Goal: Task Accomplishment & Management: Manage account settings

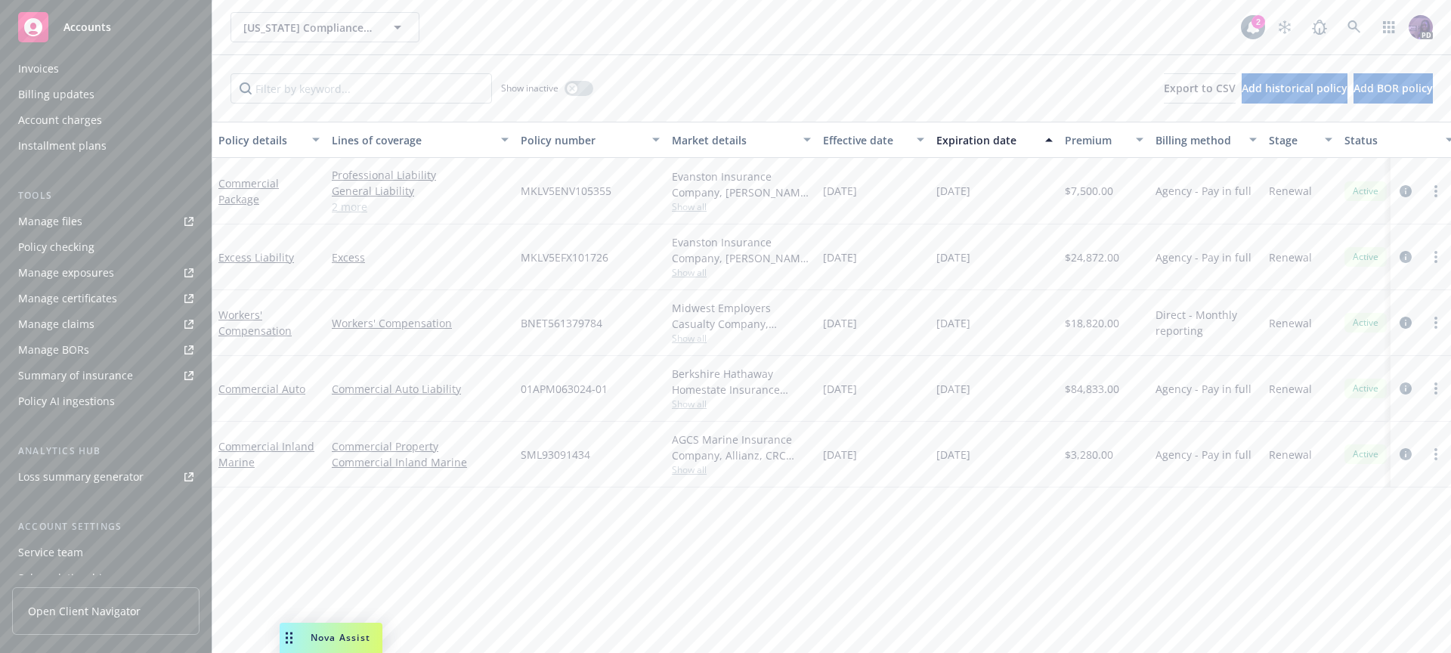
scroll to position [383, 0]
click at [509, 28] on div "[US_STATE] Compliance Environmental, LLC [US_STATE] Compliance Environmental, L…" at bounding box center [735, 27] width 1010 height 30
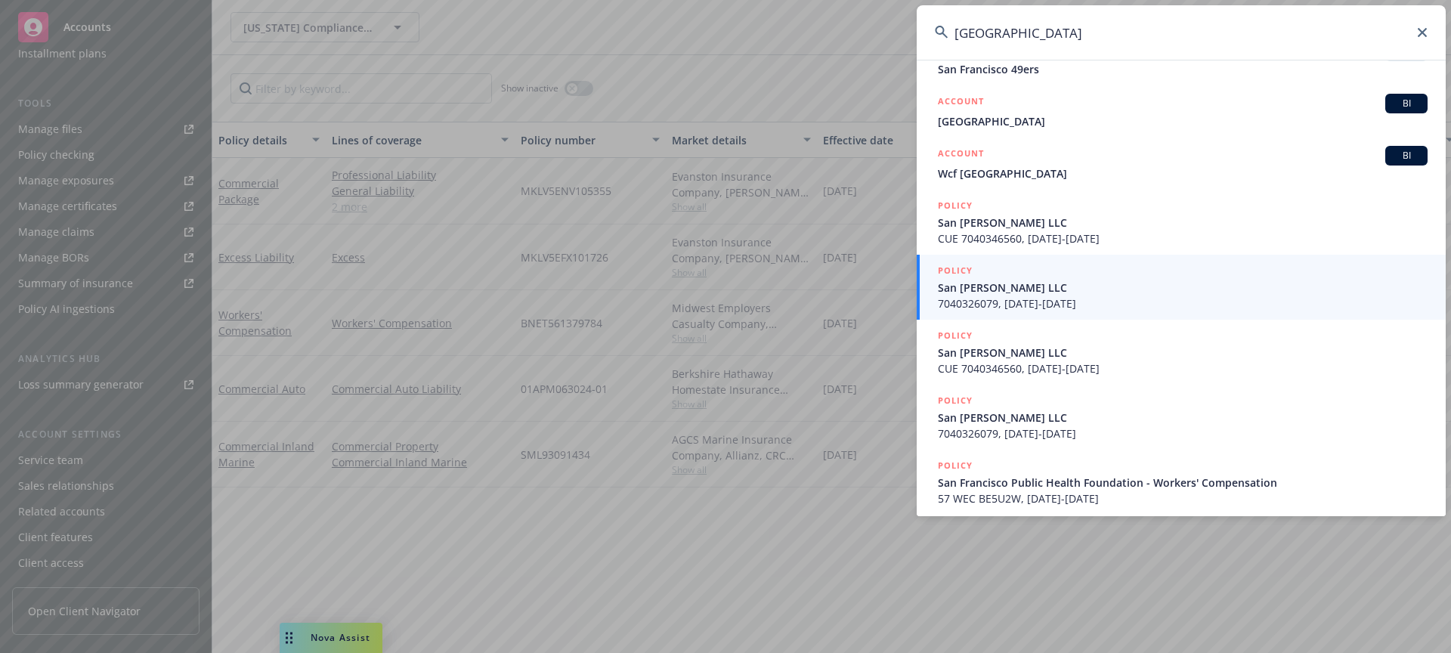
scroll to position [290, 0]
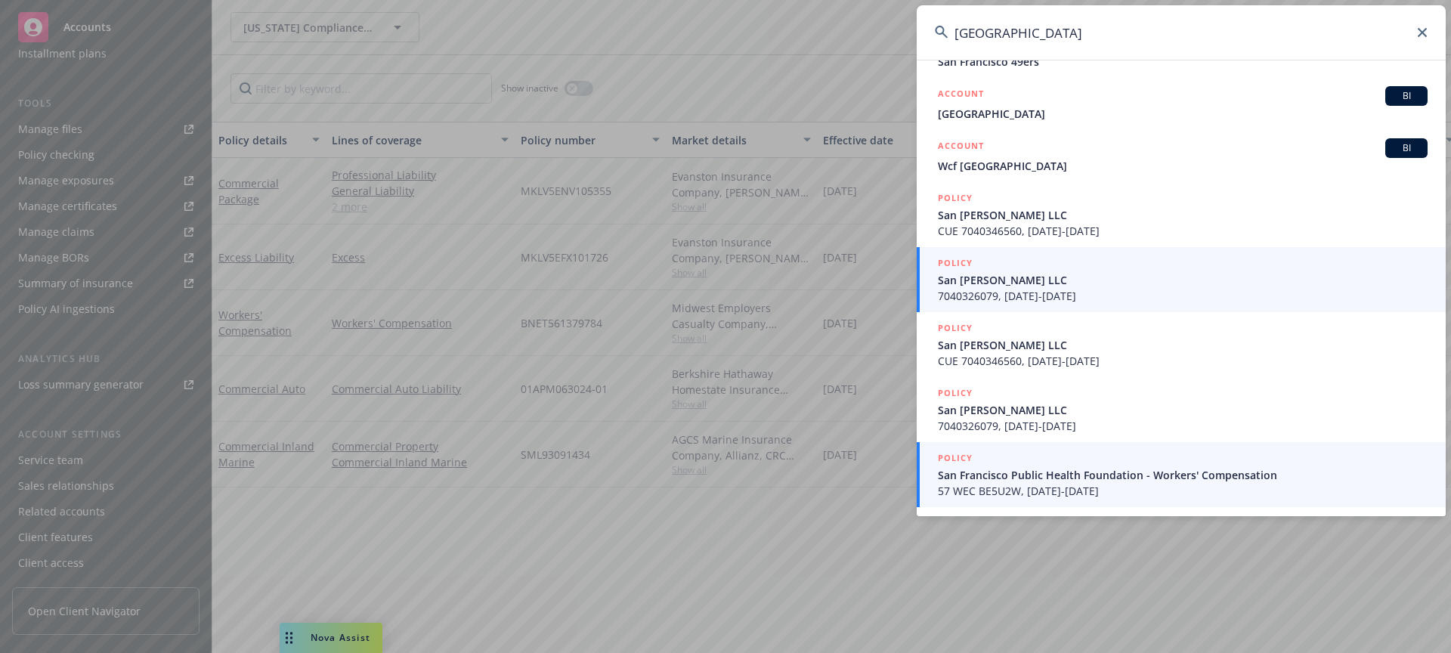
type input "[GEOGRAPHIC_DATA]"
click at [988, 470] on span "San Francisco Public Health Foundation - Workers' Compensation" at bounding box center [1183, 475] width 490 height 16
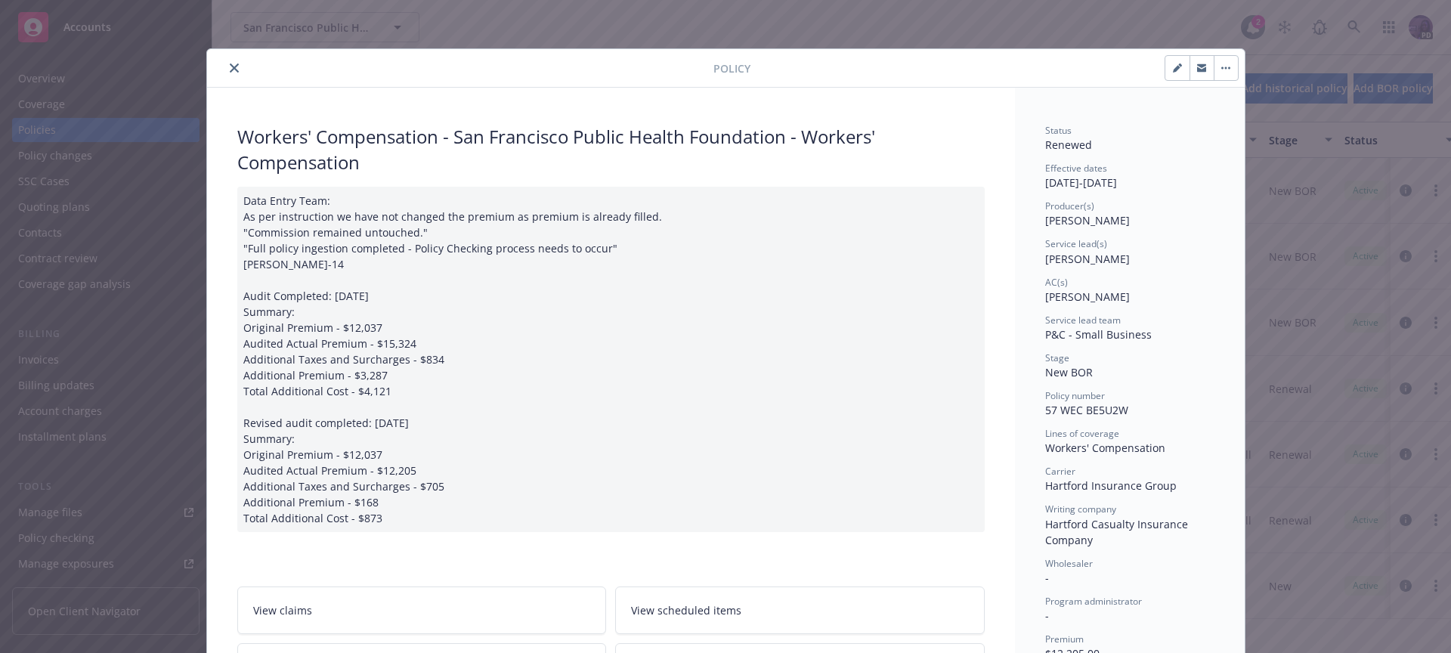
click at [230, 64] on icon "close" at bounding box center [234, 67] width 9 height 9
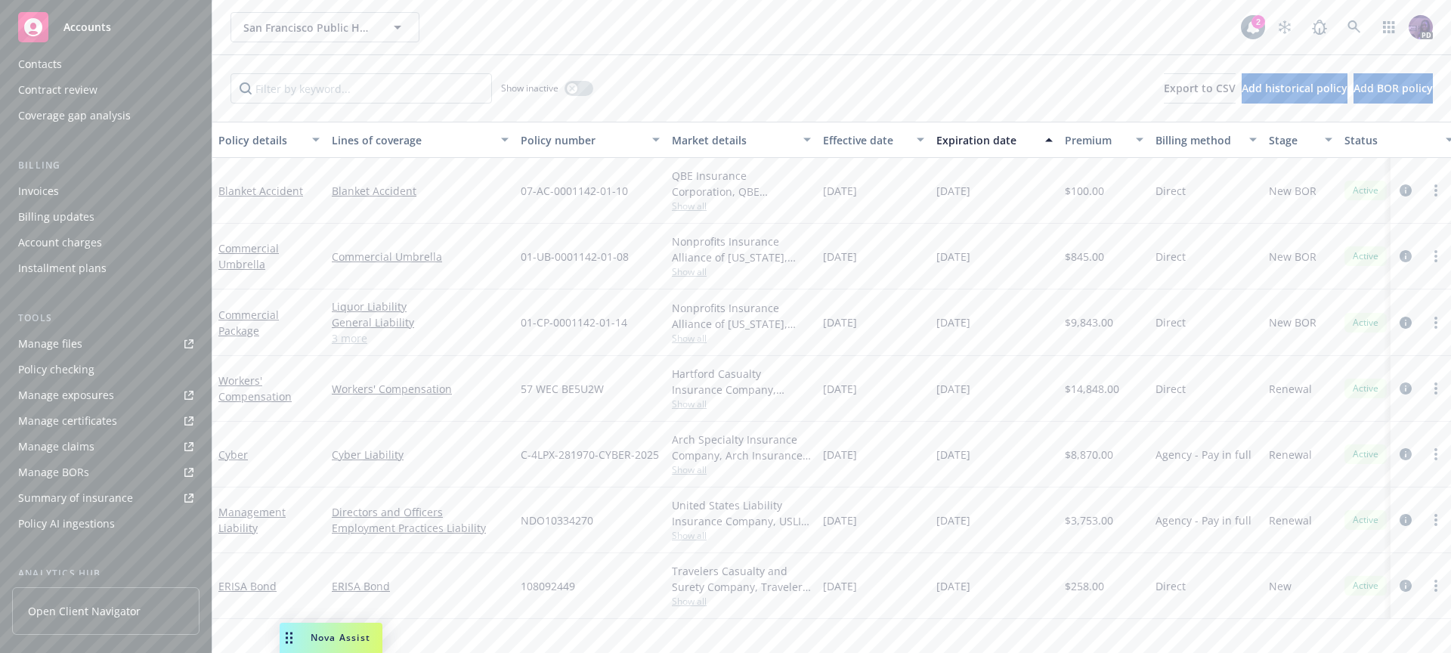
scroll to position [383, 0]
click at [97, 461] on div "Service team" at bounding box center [105, 460] width 175 height 24
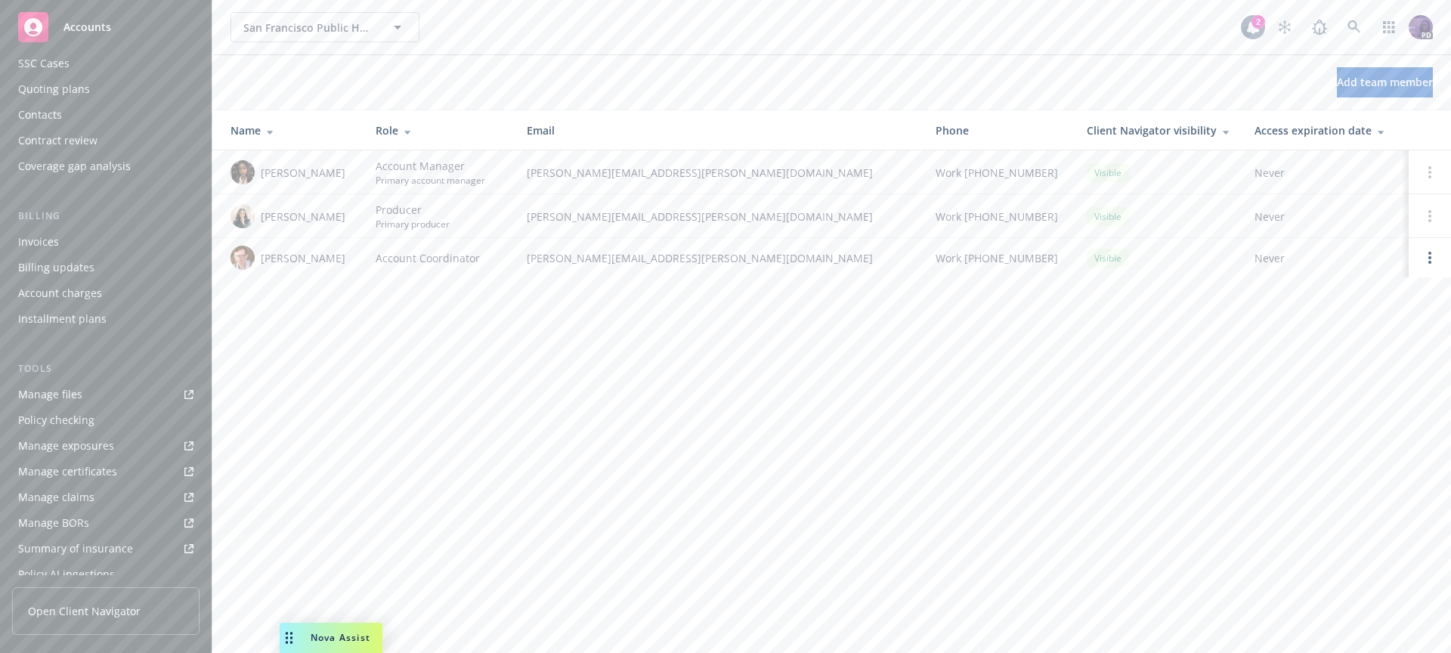
scroll to position [44, 0]
click at [110, 185] on div "Contacts" at bounding box center [105, 189] width 175 height 24
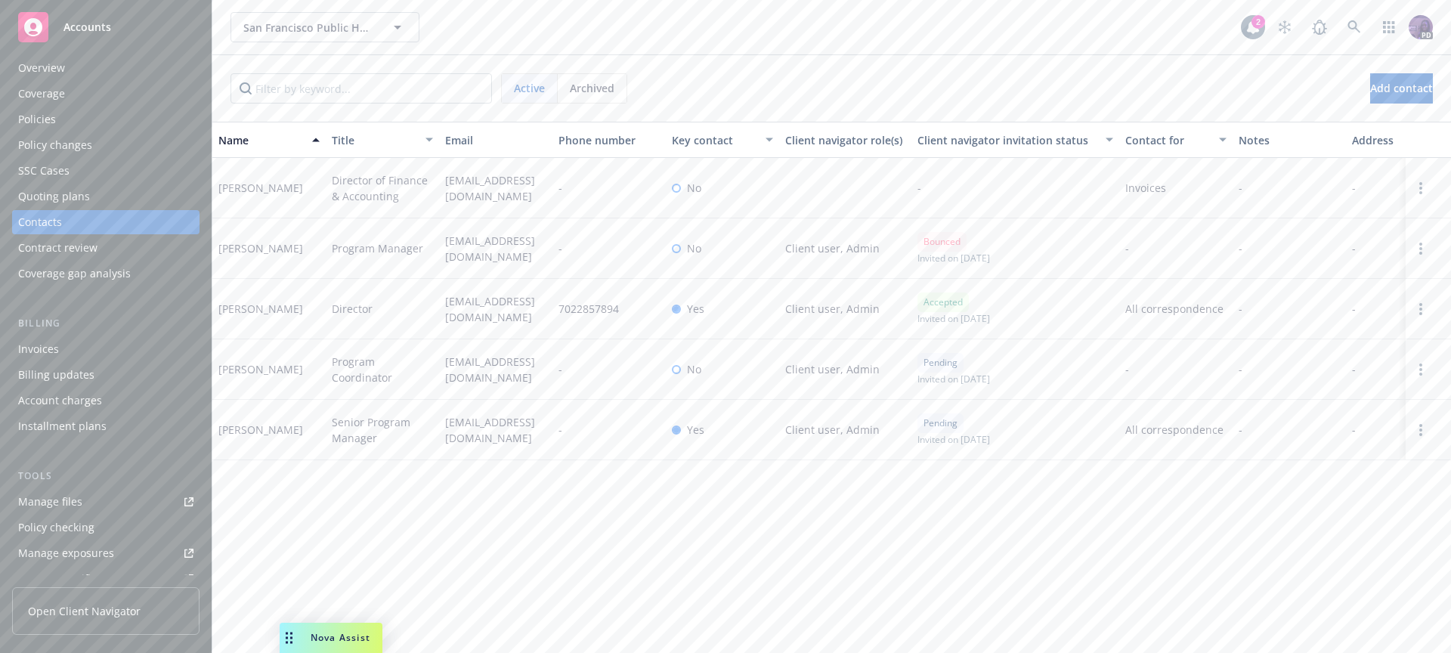
scroll to position [383, 0]
click at [80, 563] on div "Client access" at bounding box center [51, 563] width 66 height 24
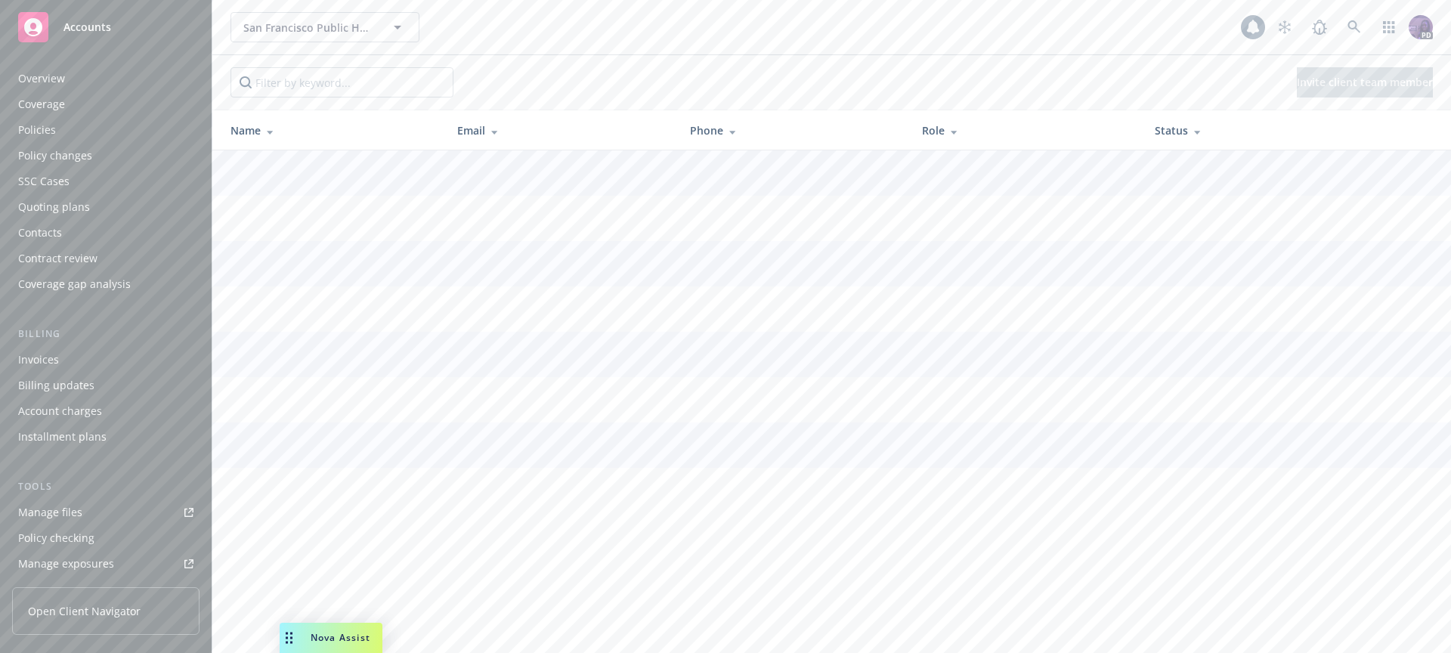
scroll to position [383, 0]
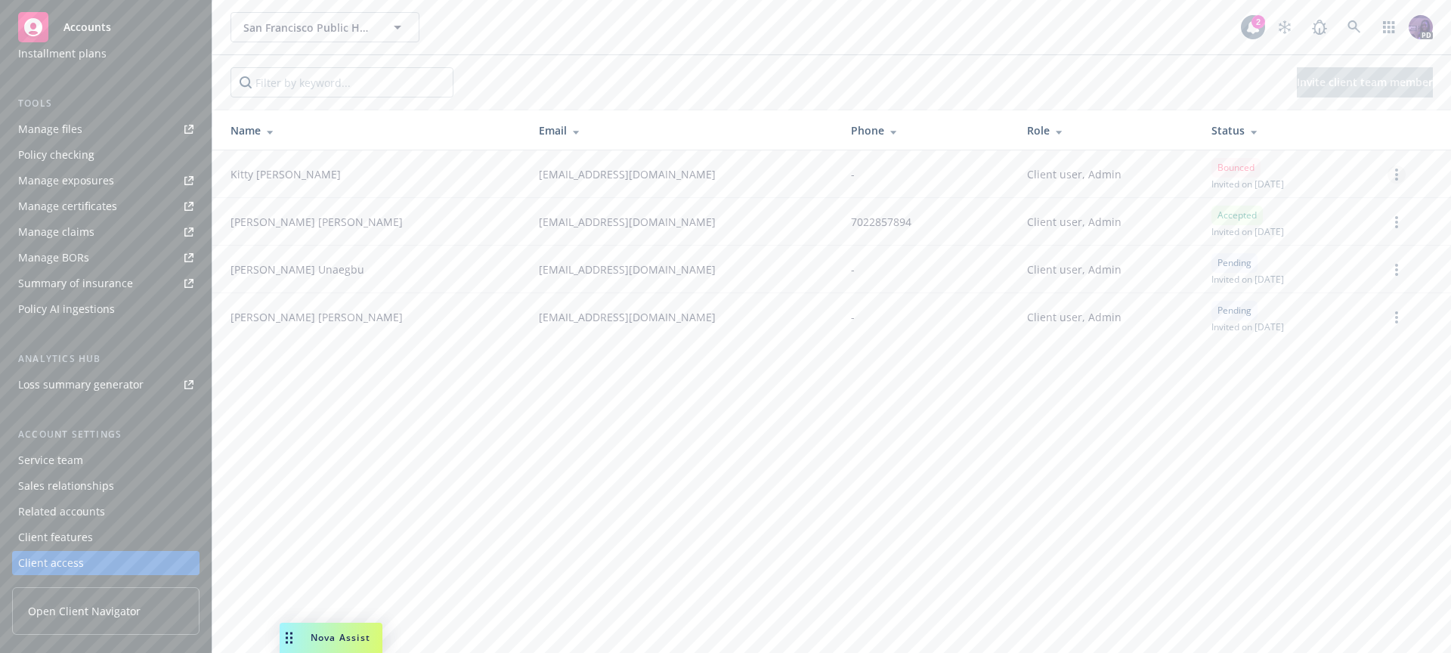
click at [1396, 174] on circle "more" at bounding box center [1396, 174] width 3 height 3
click at [1340, 230] on link "Cancel invitation" at bounding box center [1338, 236] width 133 height 30
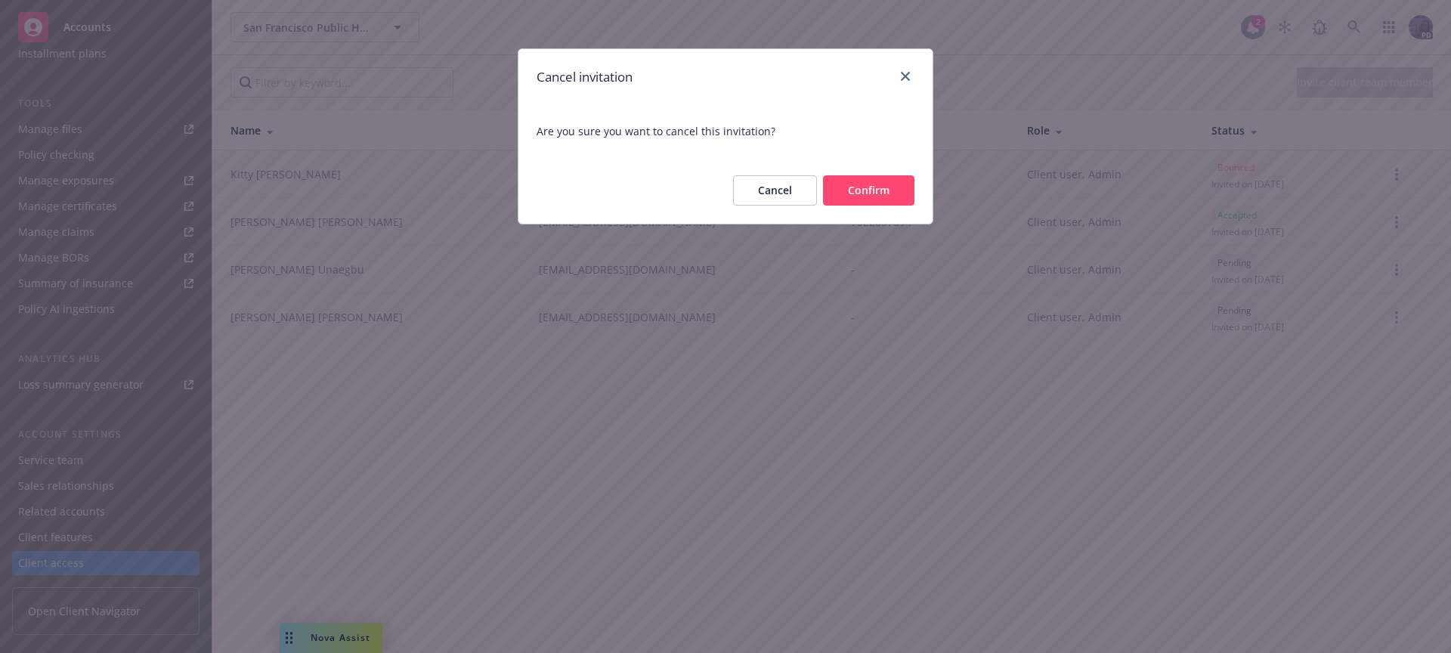
click at [899, 187] on button "Confirm" at bounding box center [868, 190] width 91 height 30
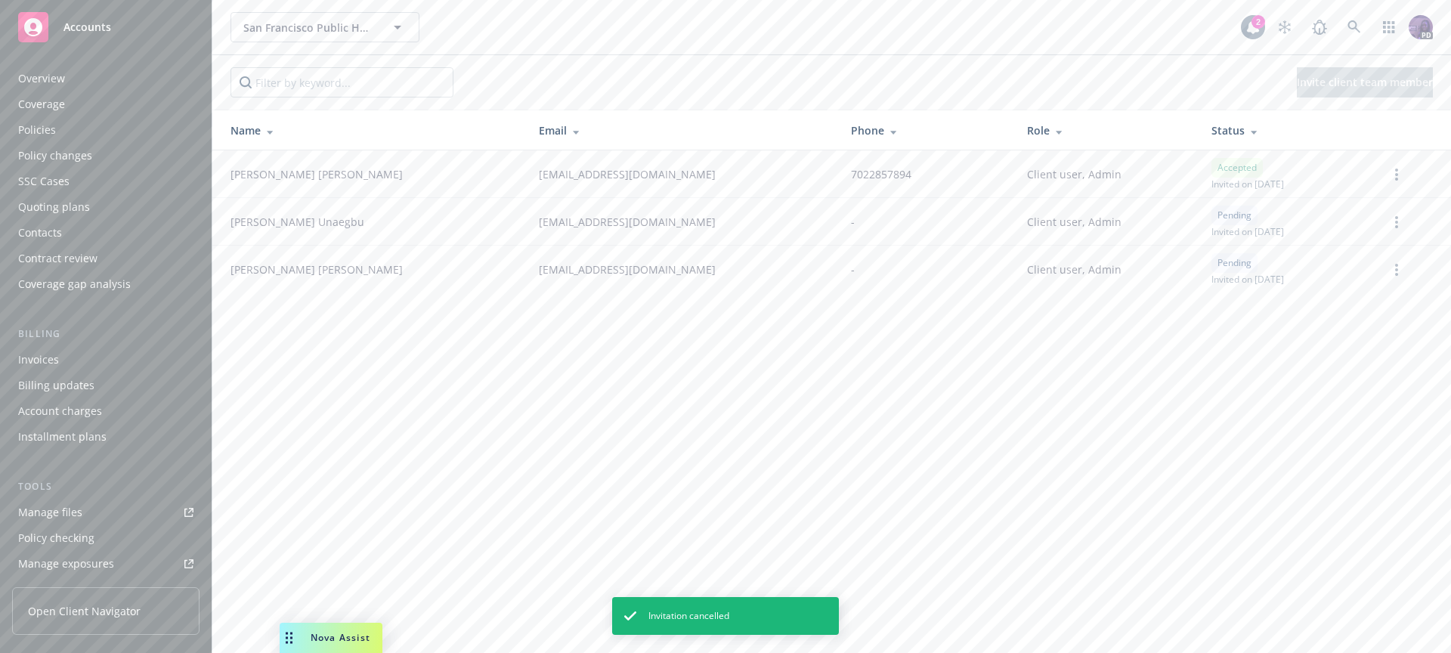
click at [92, 239] on div "Contacts" at bounding box center [105, 233] width 175 height 24
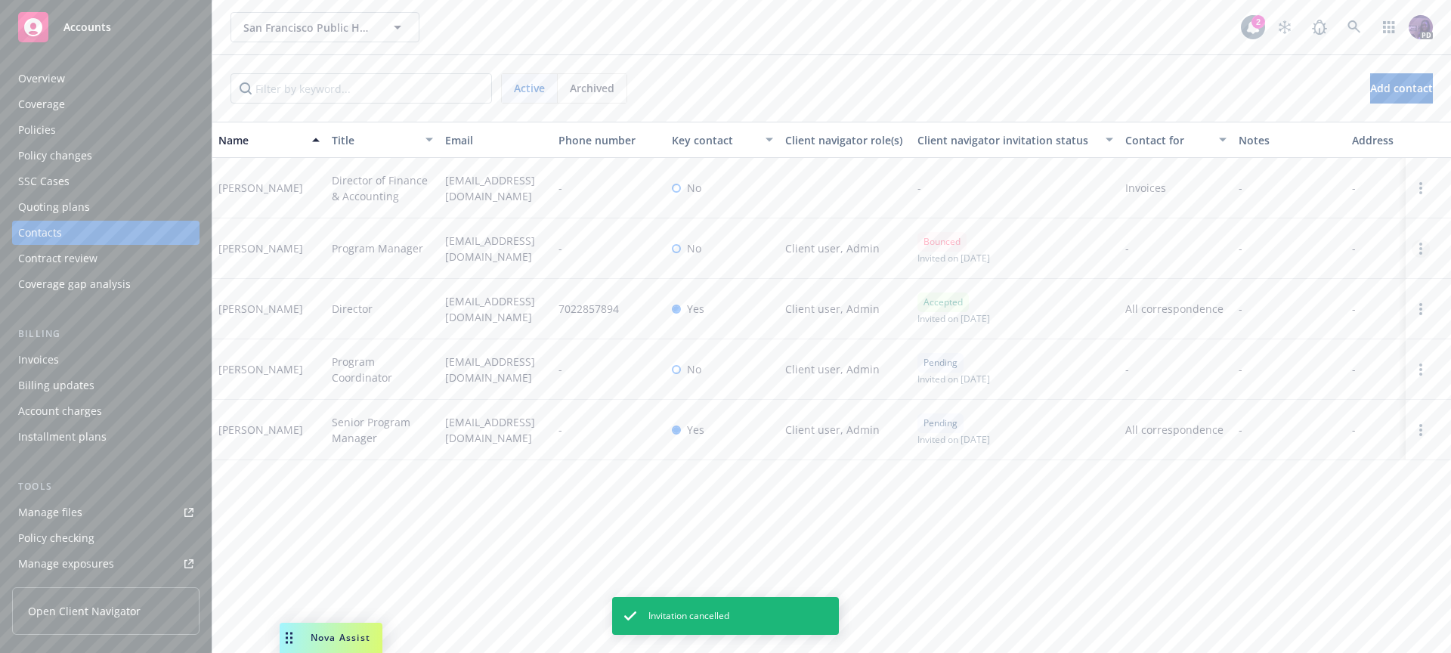
click at [1428, 252] on div at bounding box center [1428, 248] width 45 height 60
click at [1423, 252] on link "Open options" at bounding box center [1421, 249] width 18 height 18
click at [1330, 169] on link "Edit contact" at bounding box center [1350, 164] width 117 height 30
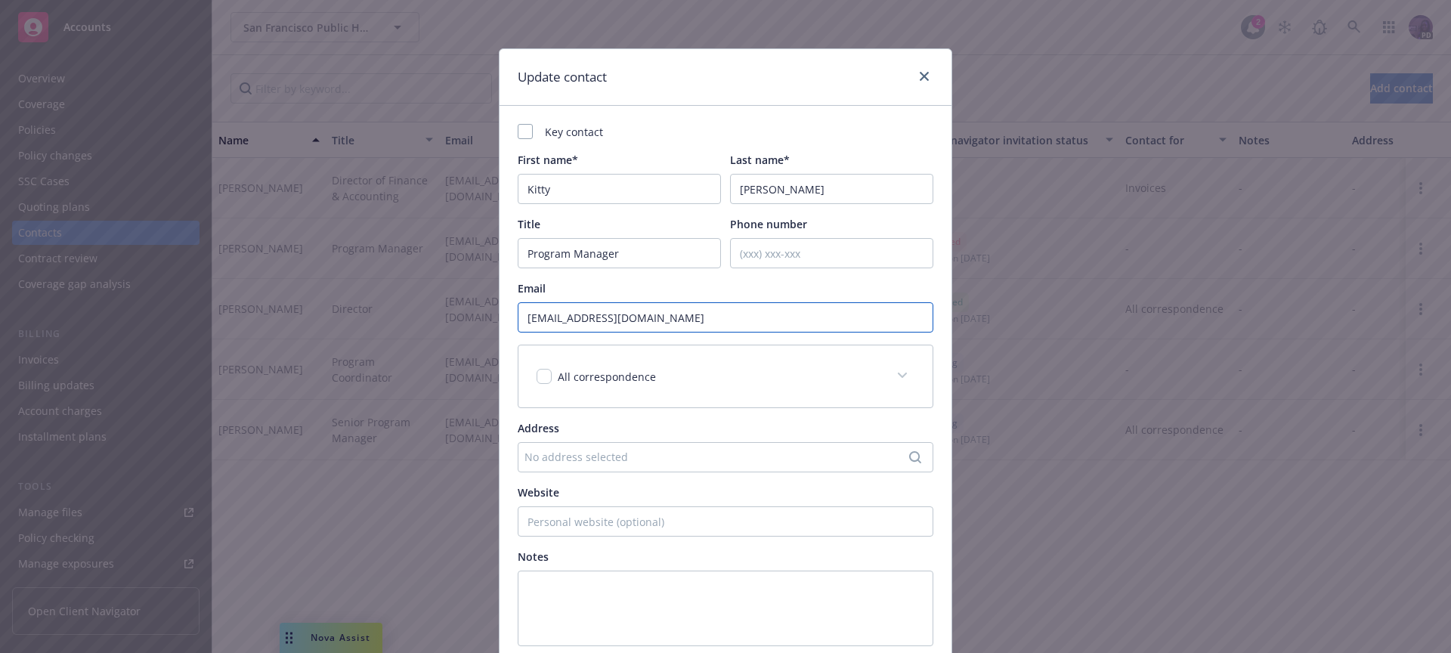
click at [548, 318] on input "[EMAIL_ADDRESS][DOMAIN_NAME]" at bounding box center [726, 317] width 416 height 30
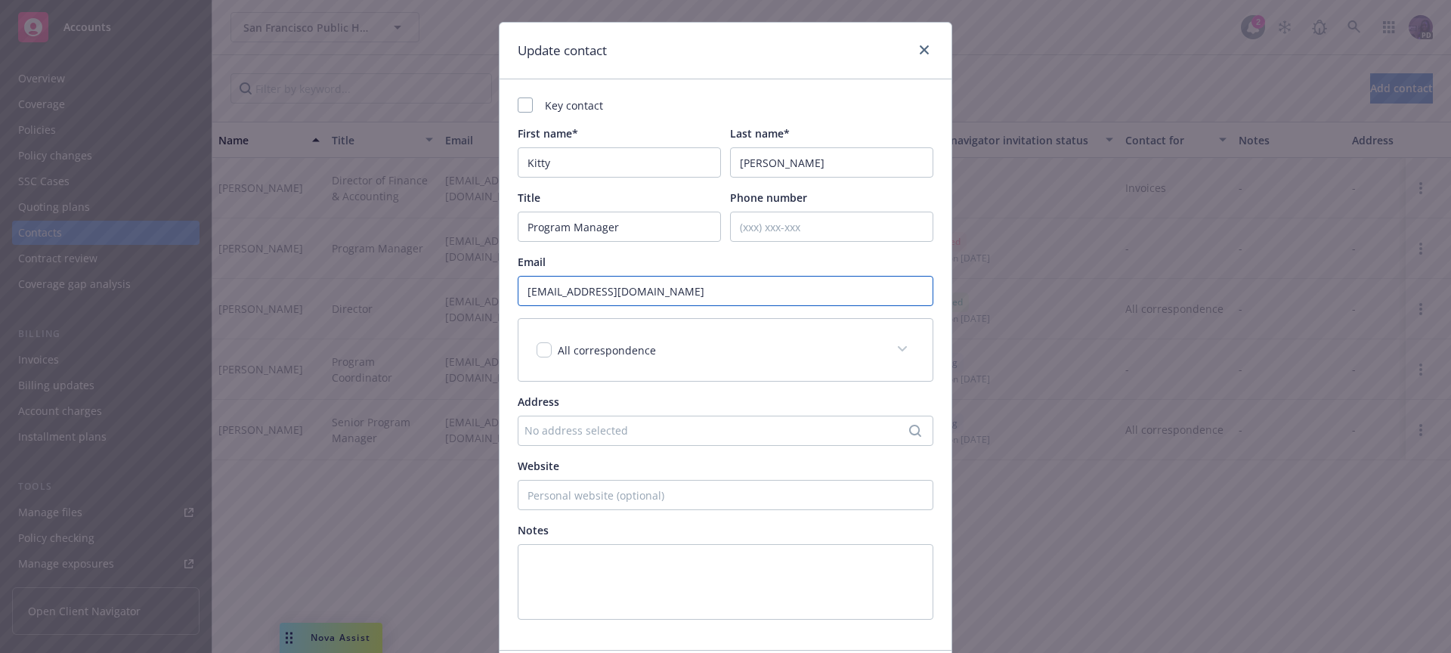
scroll to position [140, 0]
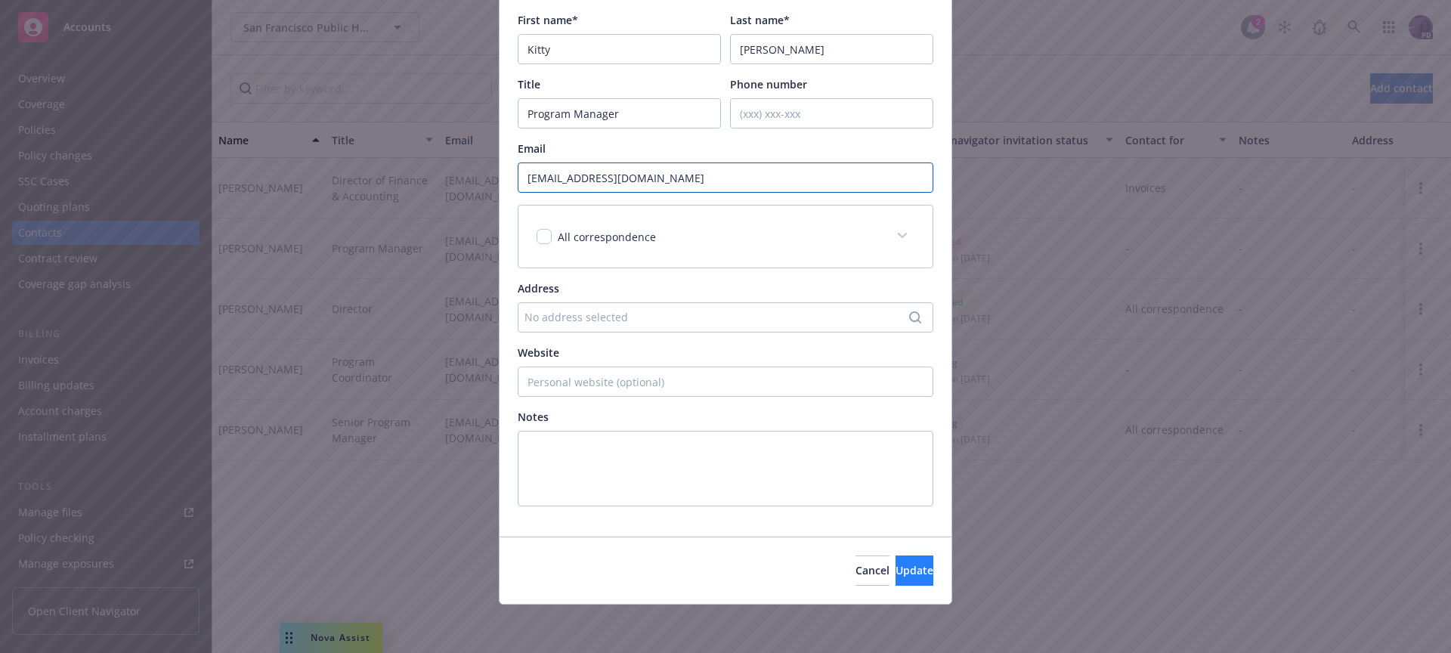
type input "[EMAIL_ADDRESS][DOMAIN_NAME]"
click at [895, 561] on button "Update" at bounding box center [914, 570] width 38 height 30
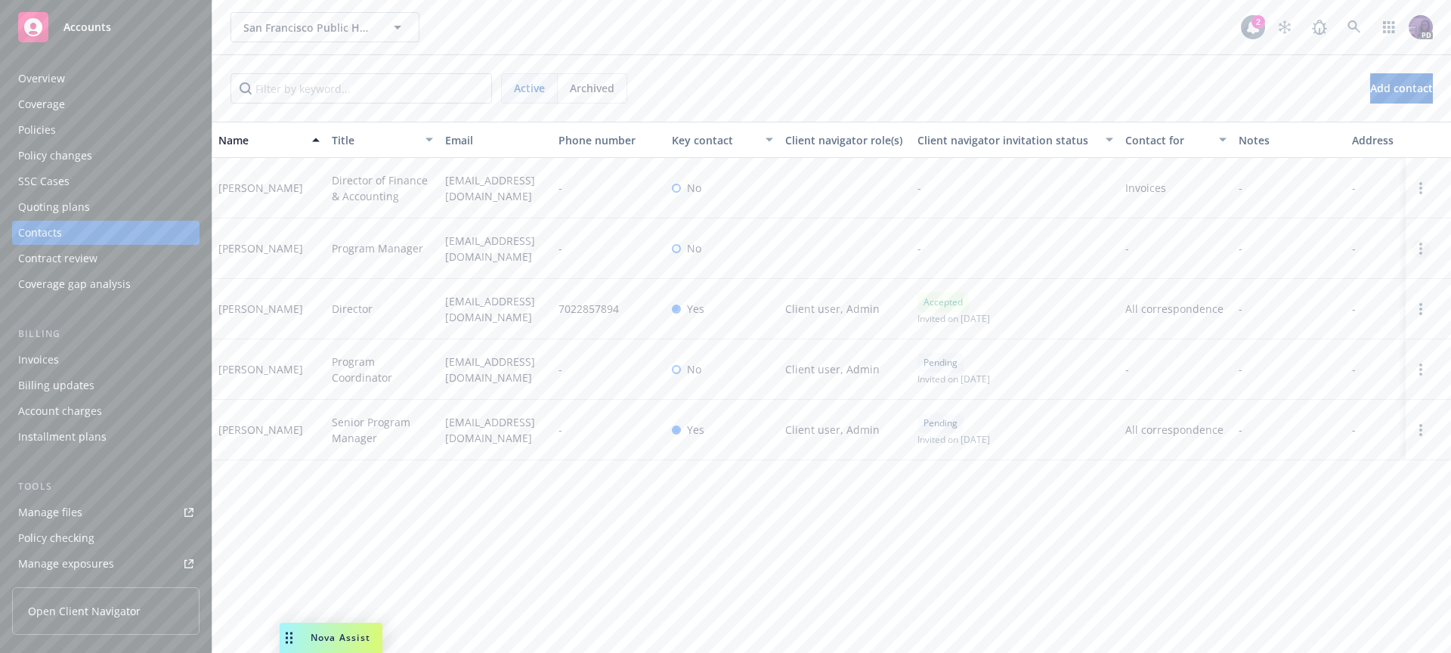
click at [1419, 249] on icon "Open options" at bounding box center [1420, 249] width 3 height 12
click at [1276, 154] on link "Edit contact" at bounding box center [1324, 164] width 171 height 30
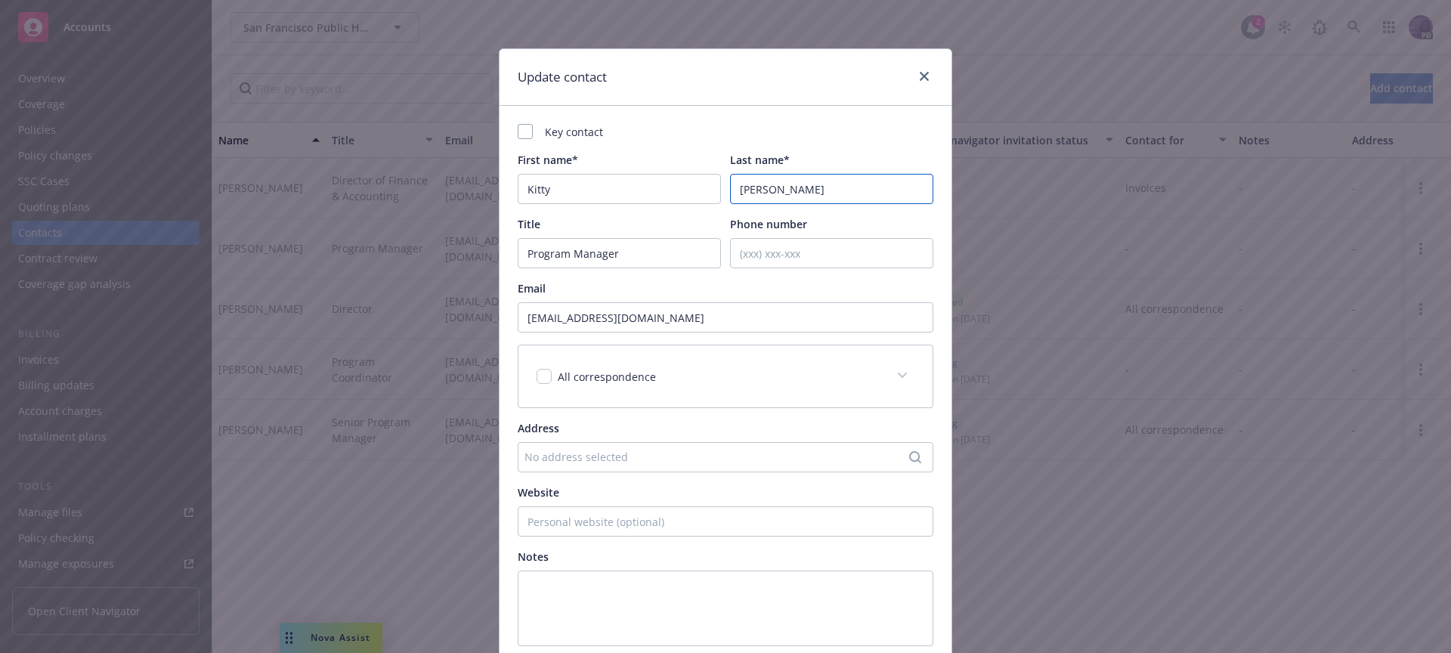
click at [757, 191] on input "[PERSON_NAME]" at bounding box center [831, 189] width 203 height 30
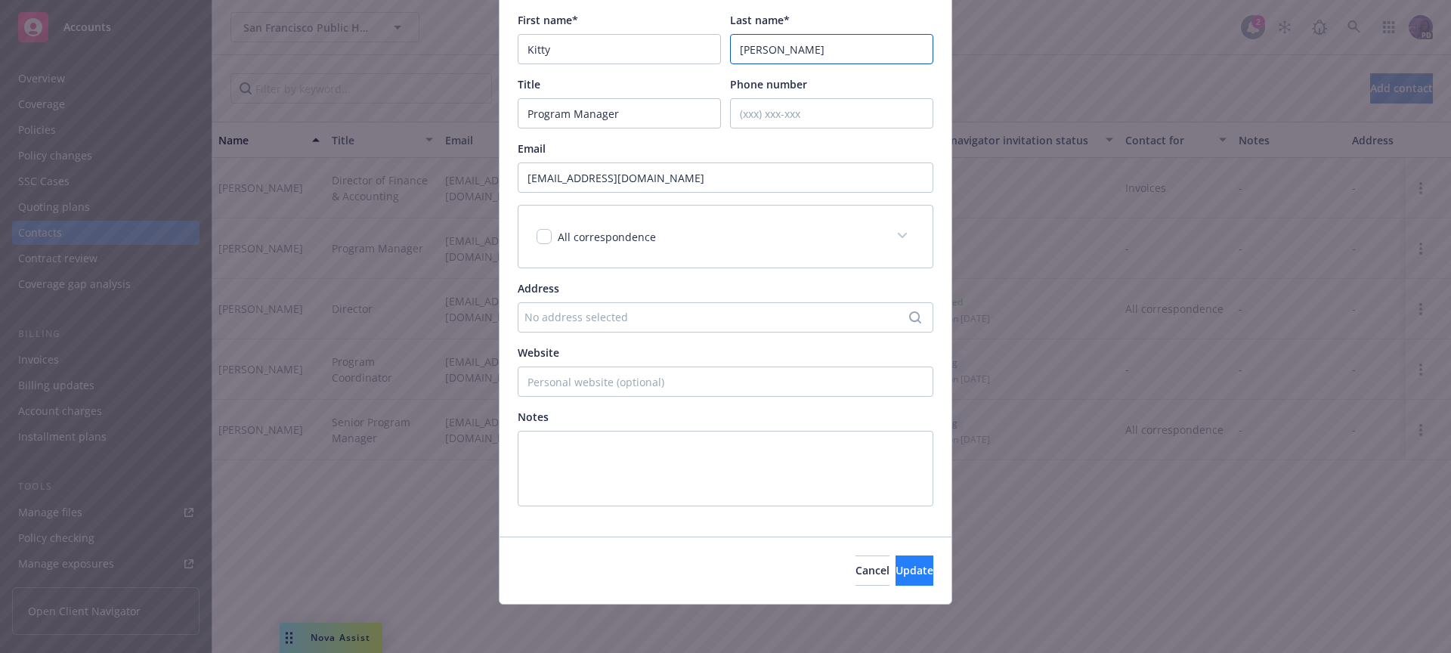
type input "[PERSON_NAME]"
click at [895, 564] on span "Update" at bounding box center [914, 570] width 38 height 14
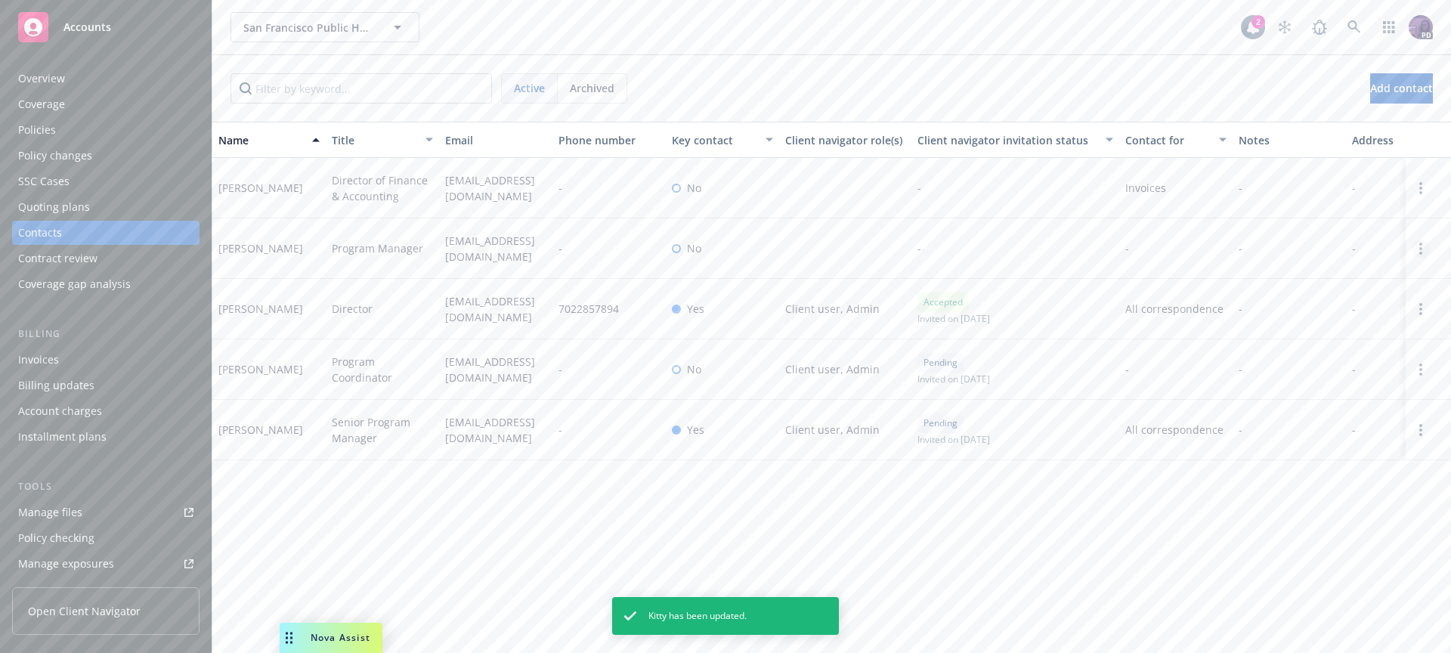
click at [1421, 249] on icon "Open options" at bounding box center [1420, 249] width 3 height 12
click at [1338, 190] on link "Invite to client navigator" at bounding box center [1324, 194] width 171 height 30
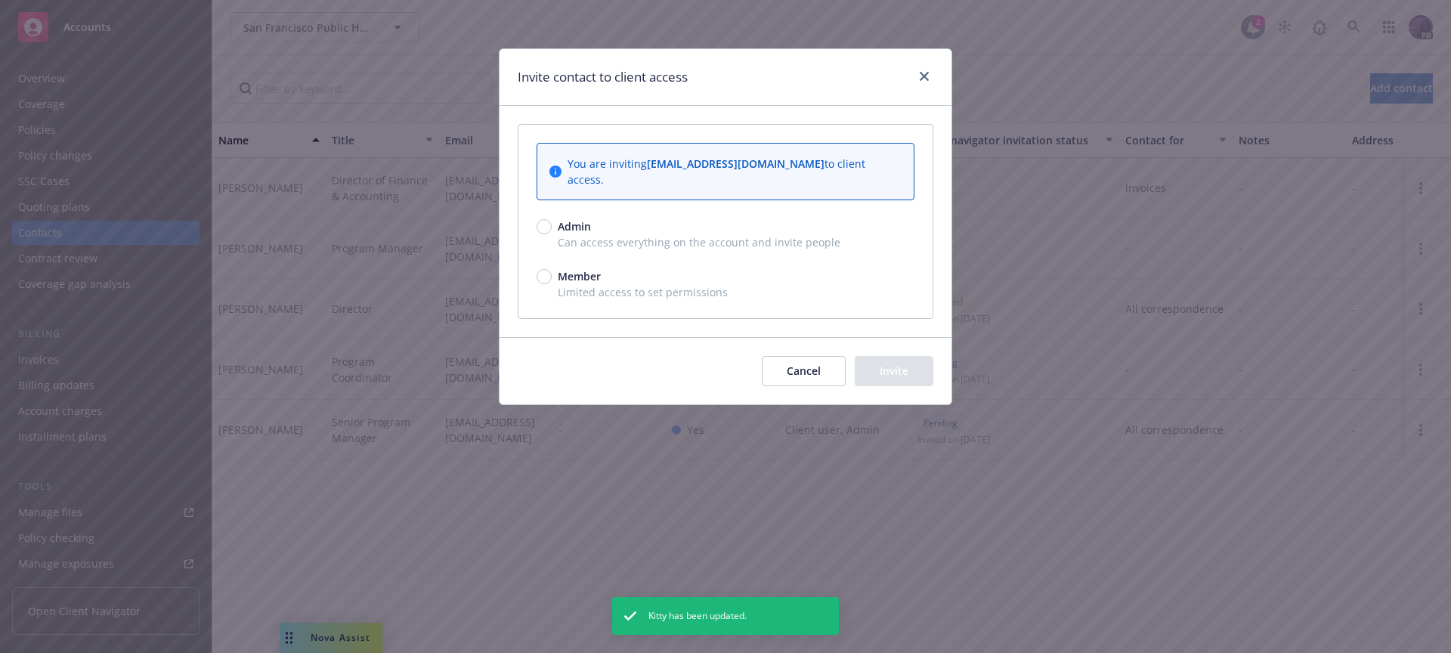
click at [549, 234] on span "Can access everything on the account and invite people" at bounding box center [726, 242] width 378 height 16
click at [550, 219] on input "Admin" at bounding box center [544, 226] width 15 height 15
radio input "true"
click at [883, 356] on button "Invite" at bounding box center [894, 371] width 79 height 30
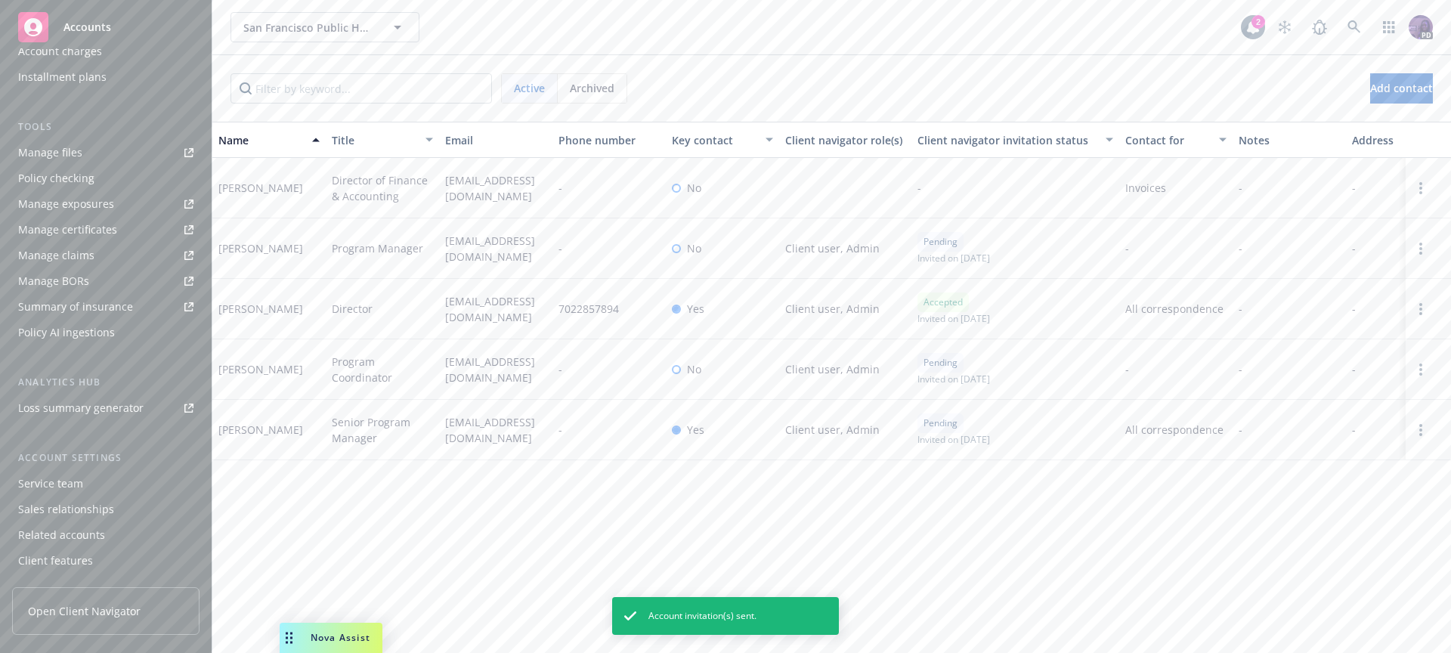
scroll to position [383, 0]
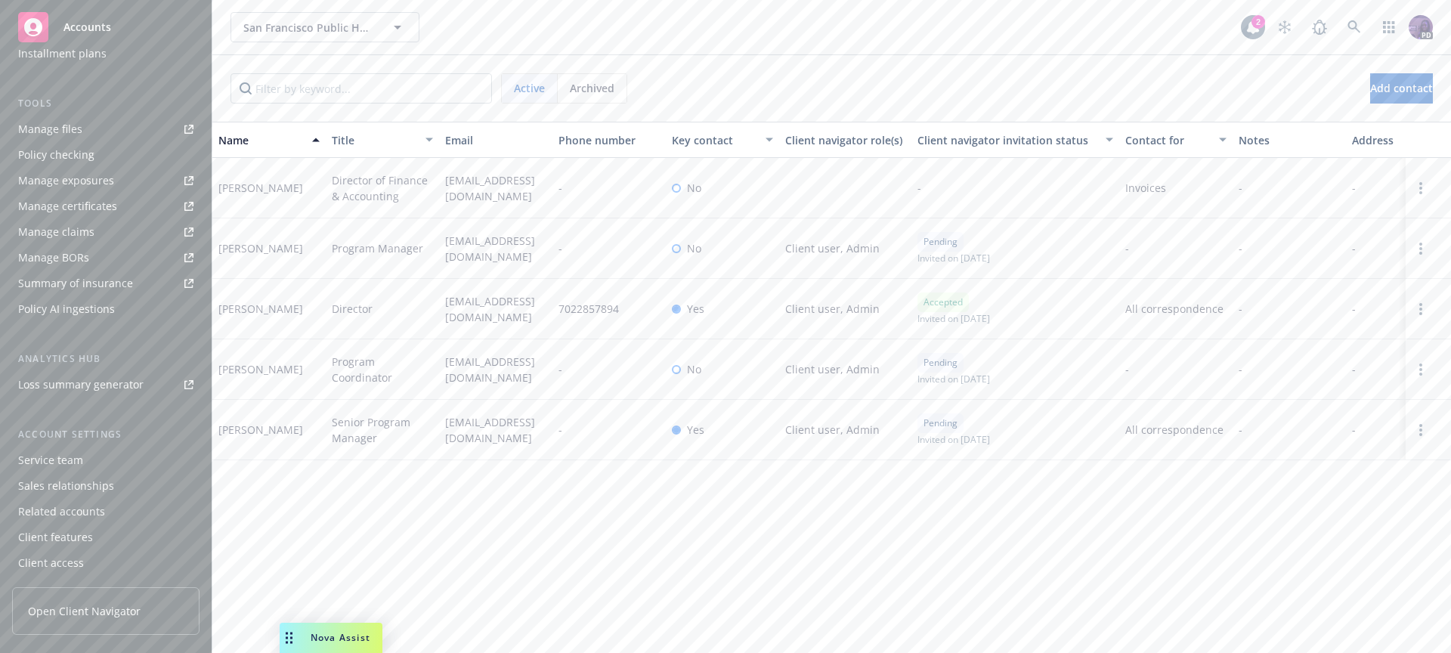
click at [74, 558] on div "Client access" at bounding box center [51, 563] width 66 height 24
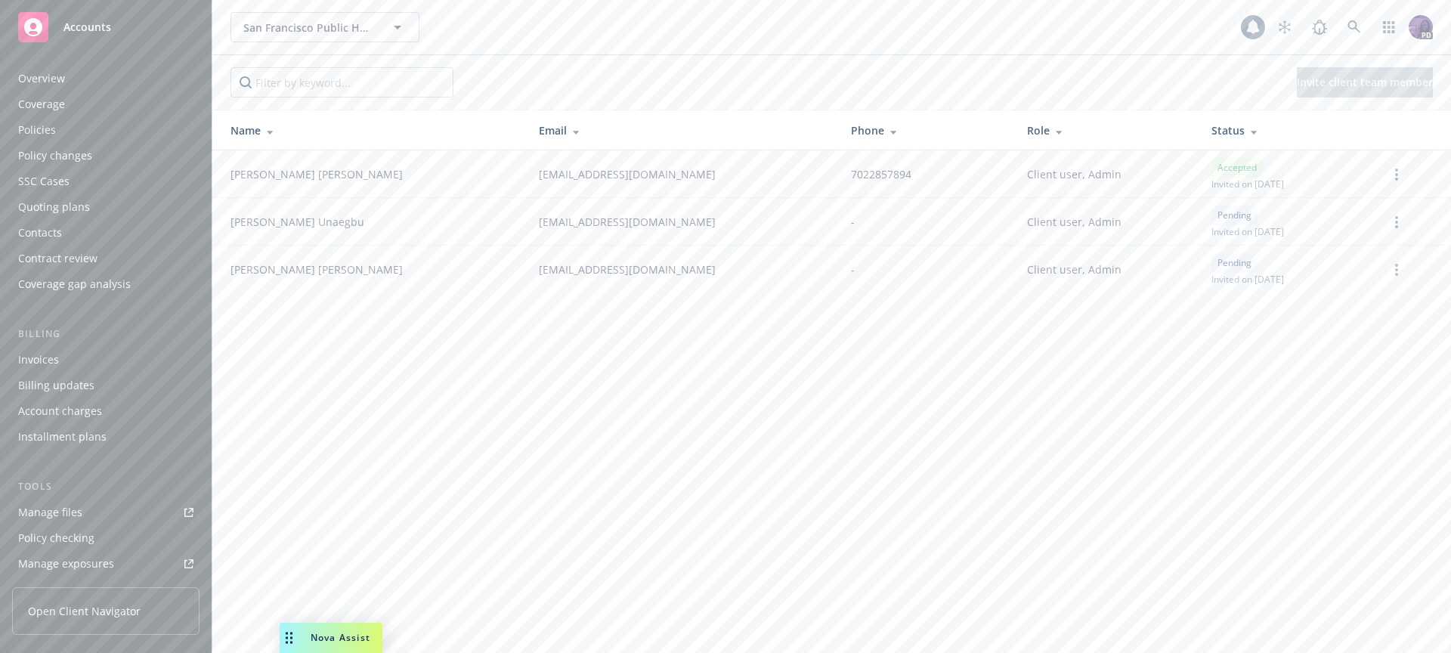
scroll to position [383, 0]
click at [85, 540] on div "Client features" at bounding box center [55, 537] width 75 height 24
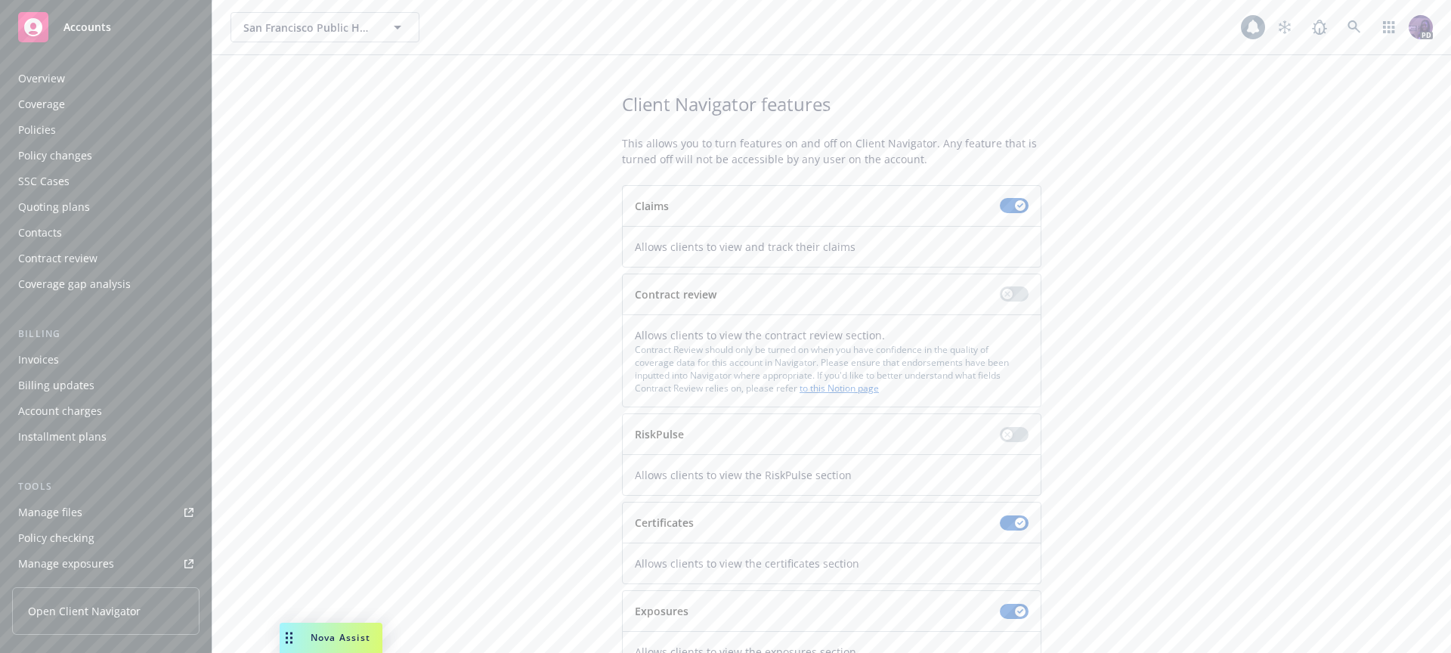
scroll to position [383, 0]
